Goal: Information Seeking & Learning: Learn about a topic

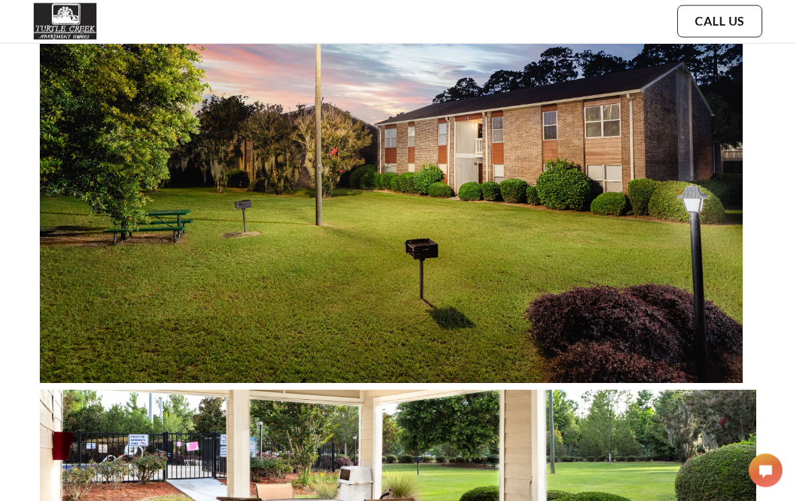
scroll to position [569, 0]
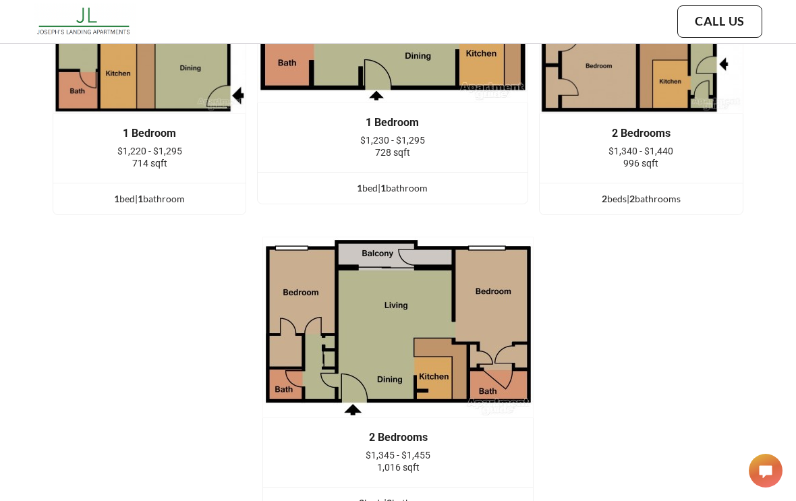
scroll to position [2350, 0]
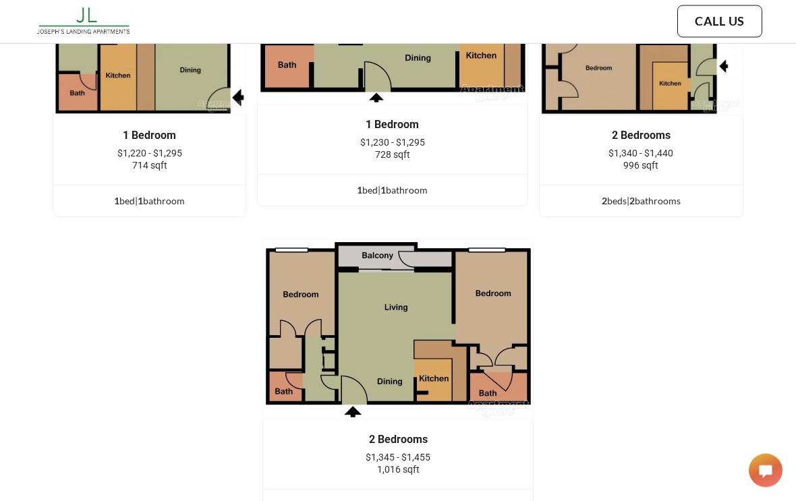
click at [584, 172] on div "996 sqft" at bounding box center [641, 166] width 163 height 12
click at [596, 186] on div "2 Bedrooms $1,340 - $1,440 996 sqft" at bounding box center [641, 151] width 203 height 69
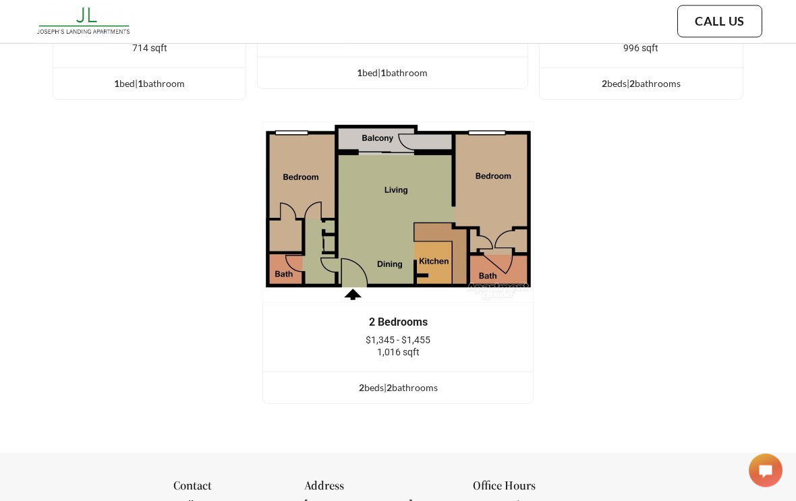
click at [382, 346] on span "$1,345 - $1,455" at bounding box center [398, 340] width 65 height 11
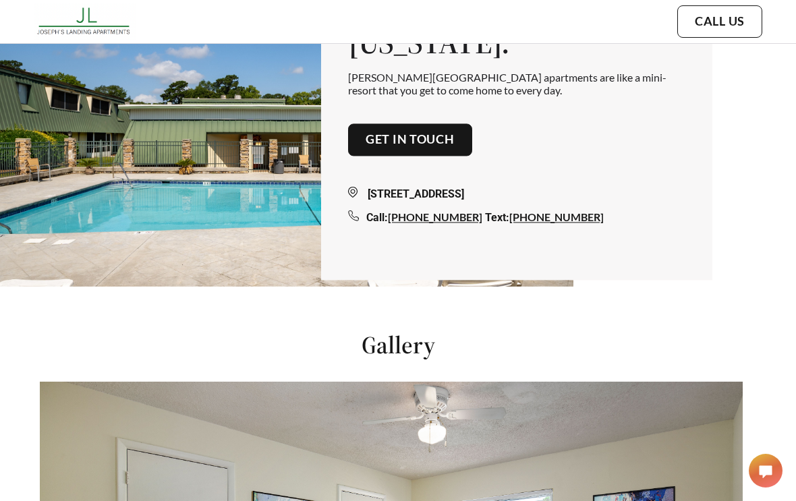
scroll to position [0, 0]
